Goal: Download file/media

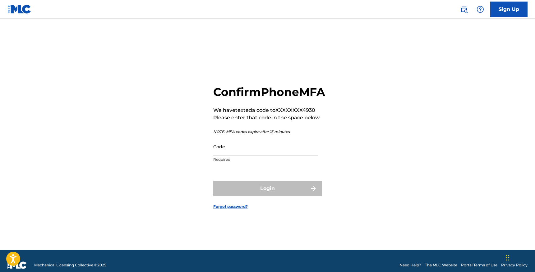
click at [231, 154] on input "Code" at bounding box center [265, 146] width 105 height 18
click at [230, 155] on input "Code" at bounding box center [265, 146] width 105 height 18
click at [235, 155] on input "Code" at bounding box center [265, 146] width 105 height 18
click at [226, 155] on input "Code" at bounding box center [265, 146] width 105 height 18
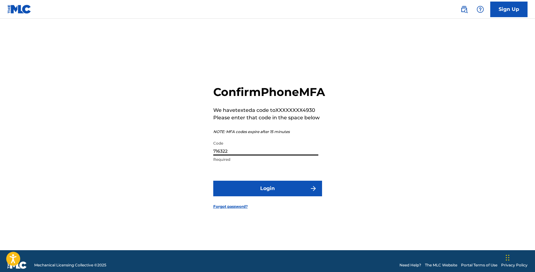
type input "716322"
click at [259, 194] on button "Login" at bounding box center [267, 188] width 109 height 16
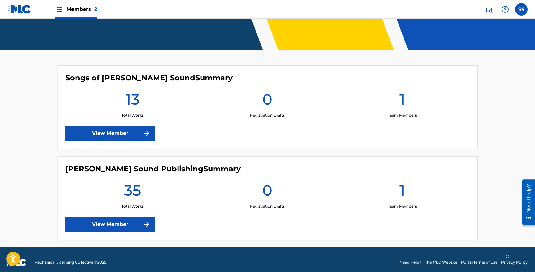
scroll to position [137, 0]
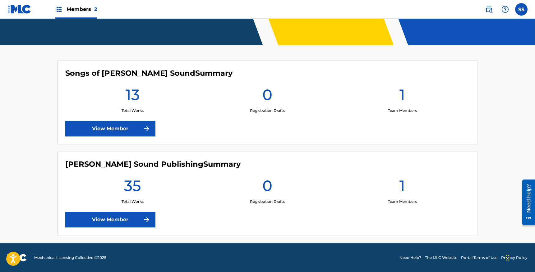
click at [106, 127] on link "View Member" at bounding box center [110, 129] width 90 height 16
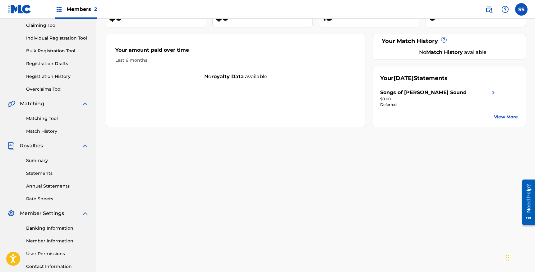
scroll to position [72, 0]
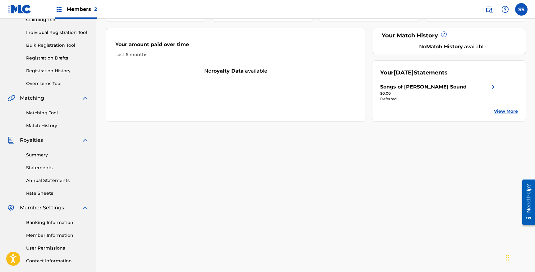
click at [38, 169] on link "Statements" at bounding box center [57, 167] width 63 height 7
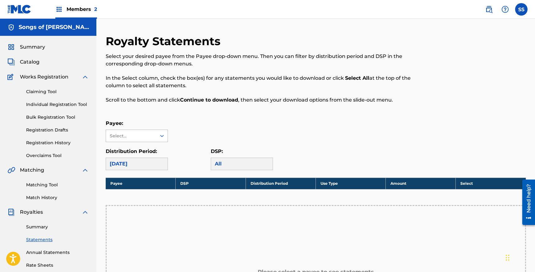
click at [137, 134] on div "Select..." at bounding box center [131, 135] width 42 height 7
click at [123, 153] on div "Songs of [PERSON_NAME] Sound" at bounding box center [137, 157] width 62 height 30
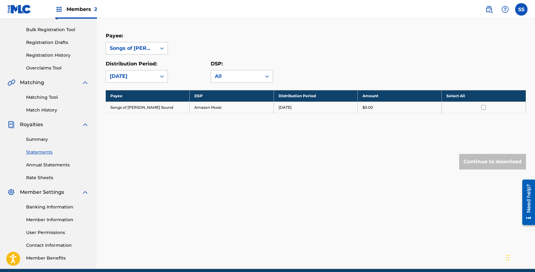
scroll to position [95, 0]
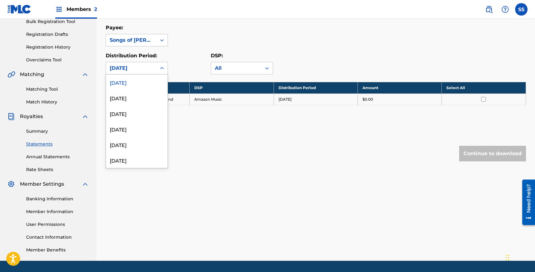
click at [154, 67] on div "[DATE]" at bounding box center [131, 68] width 50 height 12
click at [185, 50] on div "Payee: Songs of [PERSON_NAME] Sound Distribution Period: [DATE], 1 of 53. 53 re…" at bounding box center [316, 49] width 421 height 50
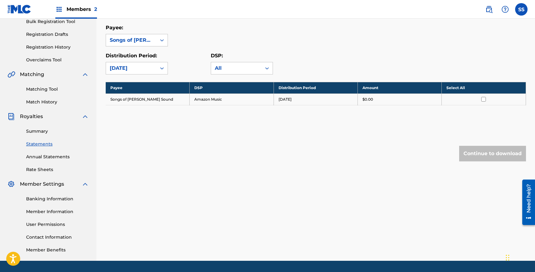
click at [485, 98] on input "checkbox" at bounding box center [483, 99] width 5 height 5
click at [483, 152] on button "Continue to download" at bounding box center [492, 154] width 67 height 16
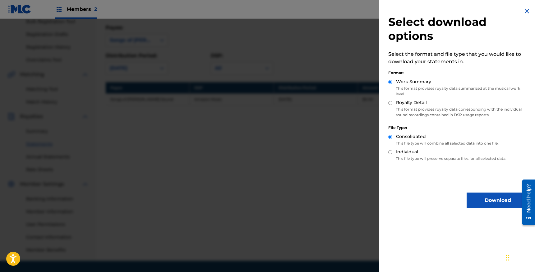
click at [392, 103] on input "Royalty Detail" at bounding box center [390, 103] width 4 height 4
radio input "true"
click at [497, 200] on button "Download" at bounding box center [498, 200] width 62 height 16
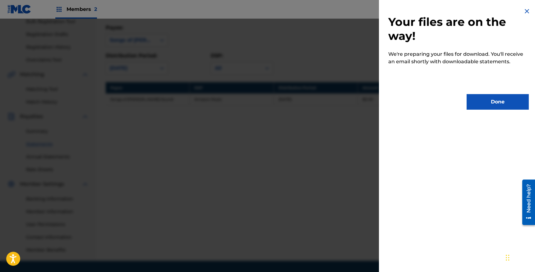
click at [500, 107] on button "Done" at bounding box center [498, 102] width 62 height 16
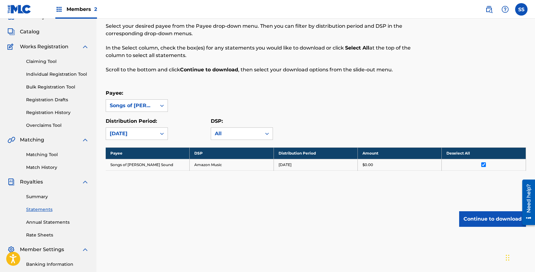
scroll to position [29, 0]
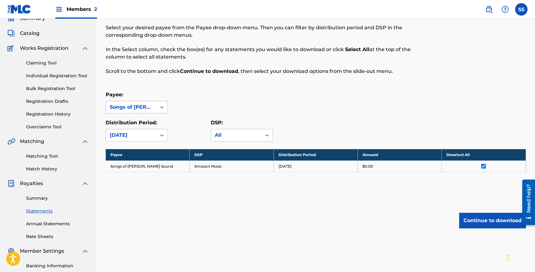
click at [143, 109] on div "Songs of [PERSON_NAME] Sound" at bounding box center [131, 106] width 43 height 7
click at [216, 91] on div "Payee: Songs of [PERSON_NAME] Sound" at bounding box center [316, 102] width 421 height 22
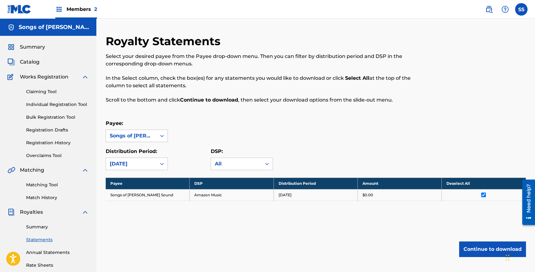
click at [71, 7] on span "Members 2" at bounding box center [82, 9] width 30 height 7
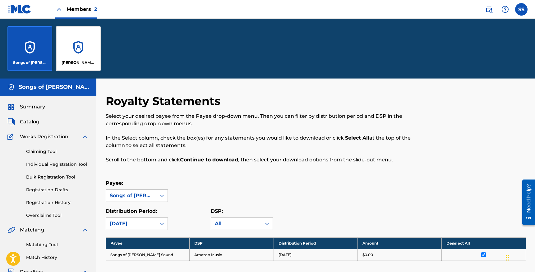
click at [75, 46] on div "[PERSON_NAME] Sound Publishing" at bounding box center [78, 48] width 45 height 45
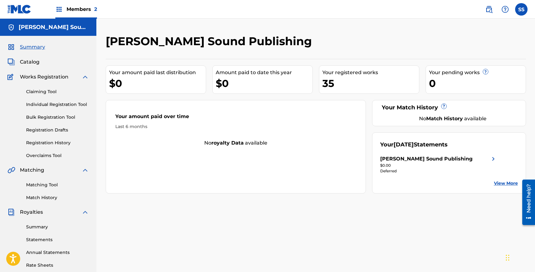
click at [34, 240] on link "Statements" at bounding box center [57, 239] width 63 height 7
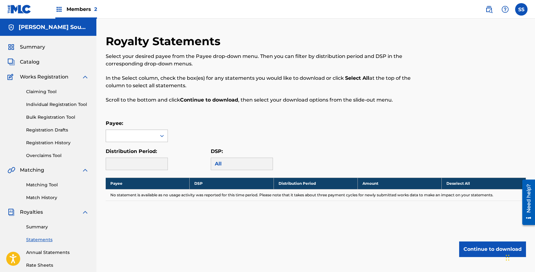
click at [149, 134] on div at bounding box center [131, 136] width 50 height 12
click at [128, 150] on div "[PERSON_NAME] Sound Publishing" at bounding box center [137, 153] width 62 height 23
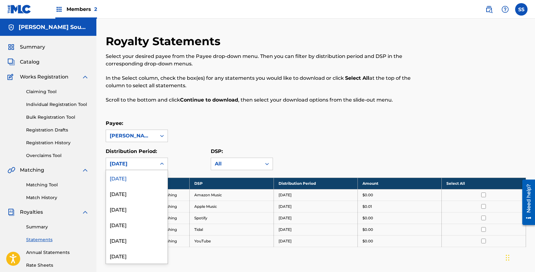
click at [128, 161] on div "[DATE]" at bounding box center [131, 163] width 43 height 7
click at [147, 181] on div "[DATE]" at bounding box center [137, 178] width 62 height 16
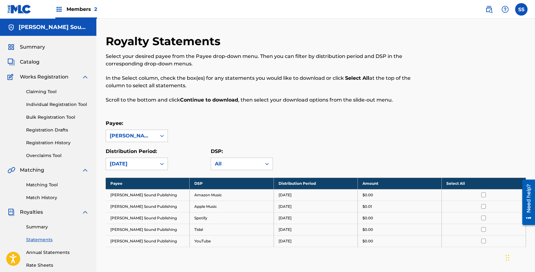
click at [306, 105] on div "Royalty Statements Select your desired payee from the Payee drop-down menu. The…" at bounding box center [268, 72] width 324 height 77
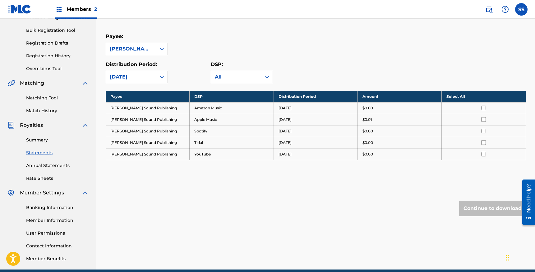
scroll to position [93, 0]
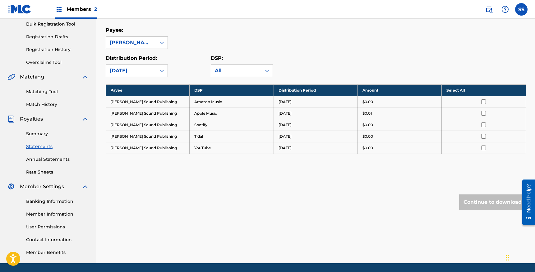
click at [458, 89] on th "Select All" at bounding box center [484, 90] width 84 height 12
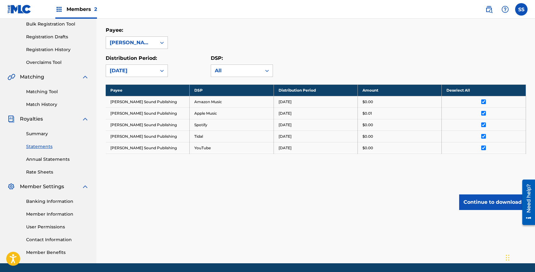
click at [477, 202] on button "Continue to download" at bounding box center [492, 202] width 67 height 16
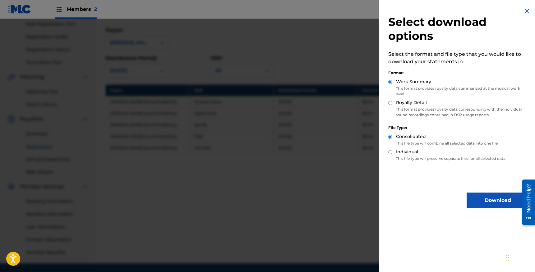
click at [390, 102] on input "Royalty Detail" at bounding box center [390, 103] width 4 height 4
radio input "true"
click at [493, 199] on button "Download" at bounding box center [498, 200] width 62 height 16
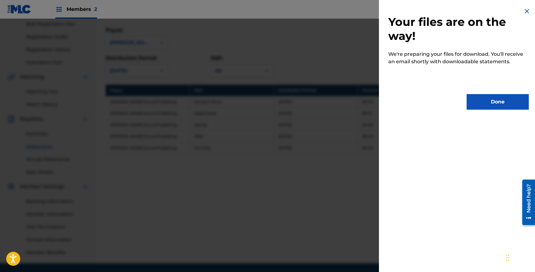
click at [500, 98] on button "Done" at bounding box center [498, 102] width 62 height 16
